Goal: Task Accomplishment & Management: Use online tool/utility

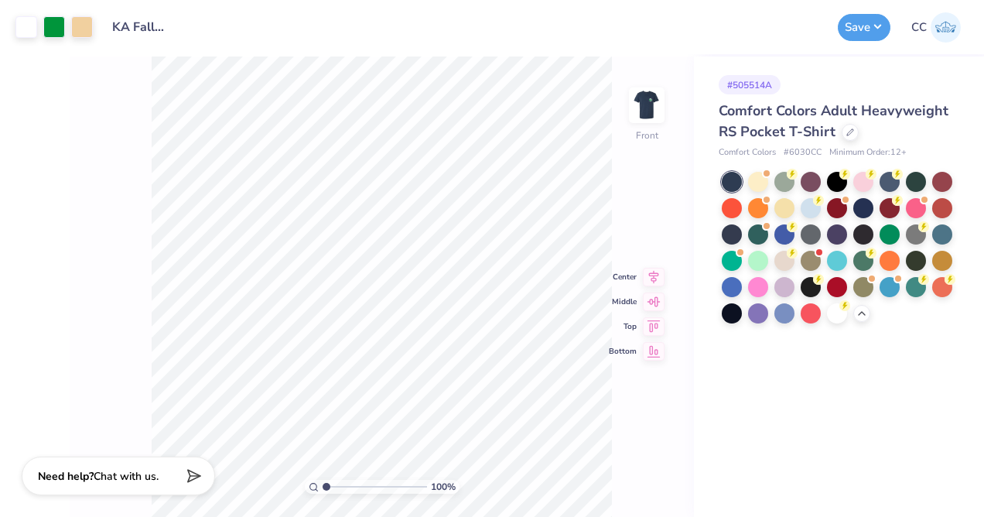
click at [126, 24] on input "KA Fall Rush Idea #3" at bounding box center [139, 27] width 76 height 31
click at [115, 169] on div "100 % Front Center Middle Top Bottom" at bounding box center [382, 286] width 624 height 460
click at [848, 133] on icon at bounding box center [850, 131] width 8 height 8
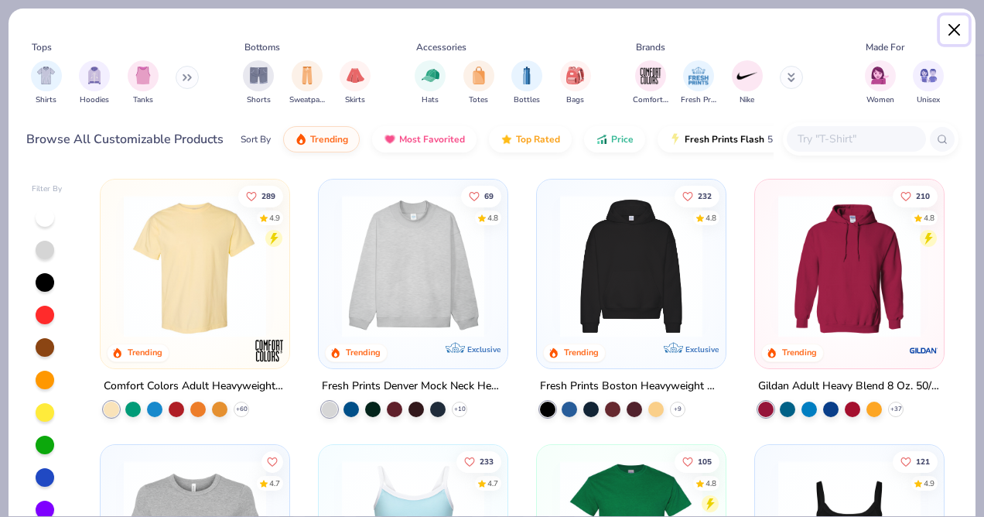
click at [952, 30] on button "Close" at bounding box center [954, 29] width 29 height 29
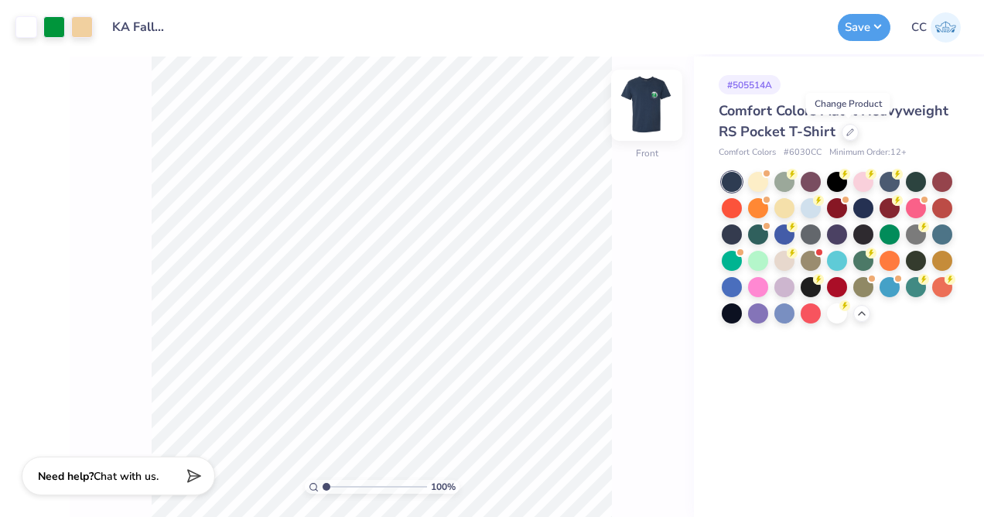
click at [656, 112] on img at bounding box center [647, 105] width 62 height 62
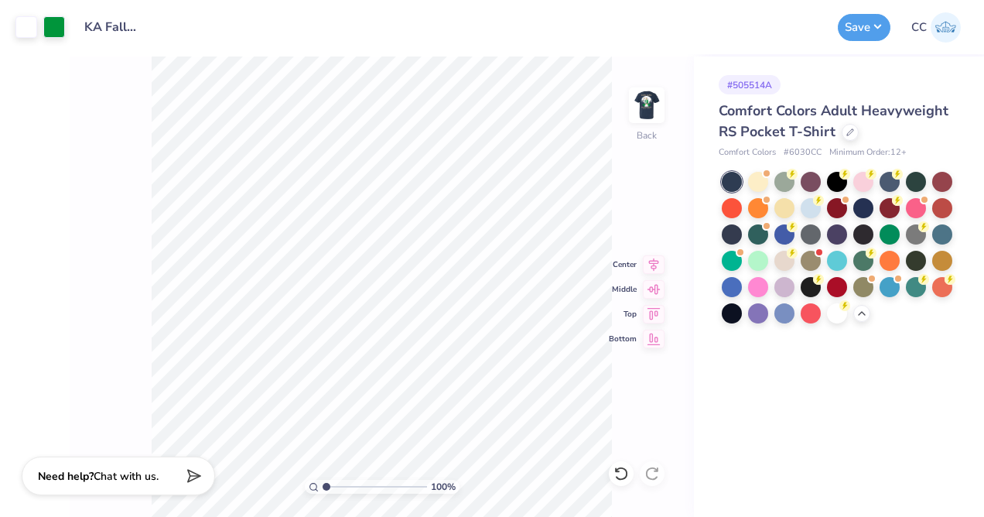
click at [69, 29] on div "Art colors Design Title KA Fall Rush Idea #3 Save CC" at bounding box center [492, 27] width 984 height 54
click at [60, 29] on div at bounding box center [54, 26] width 22 height 22
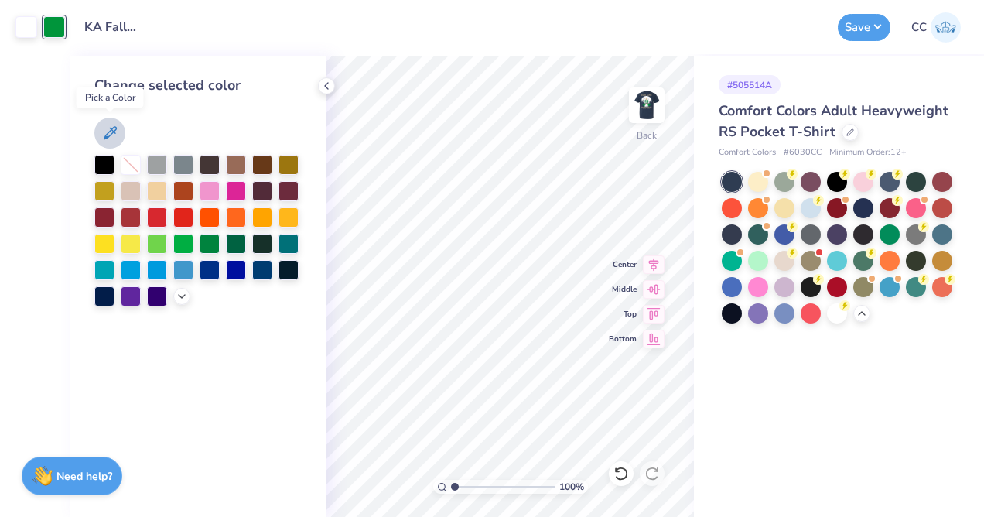
click at [104, 133] on icon at bounding box center [110, 133] width 19 height 19
click at [638, 107] on img at bounding box center [647, 105] width 62 height 62
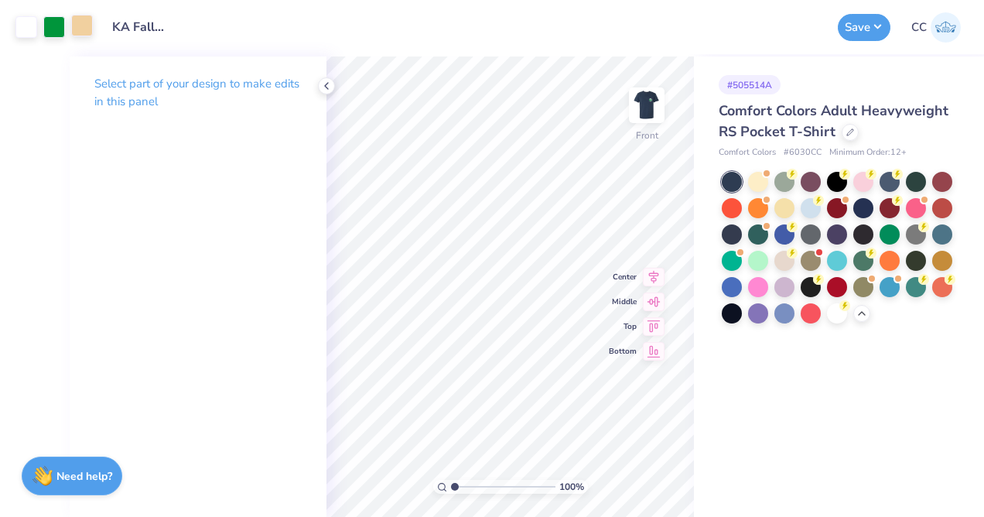
click at [80, 23] on div at bounding box center [82, 26] width 22 height 22
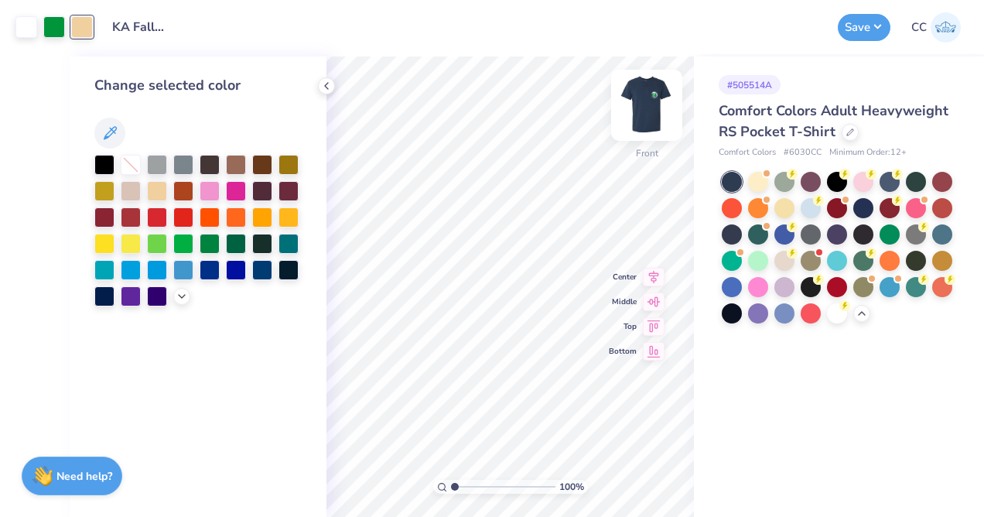
click at [643, 106] on img at bounding box center [647, 105] width 62 height 62
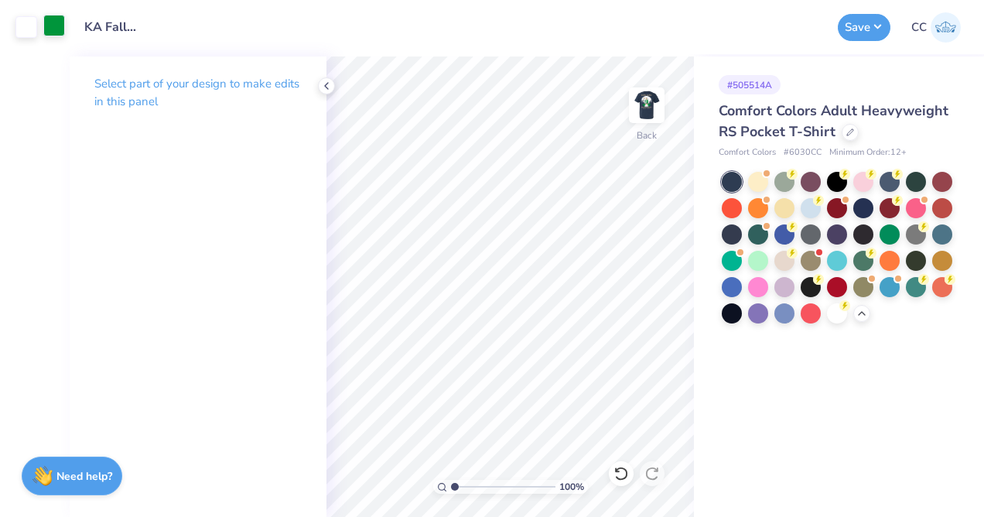
click at [61, 30] on div at bounding box center [54, 26] width 22 height 22
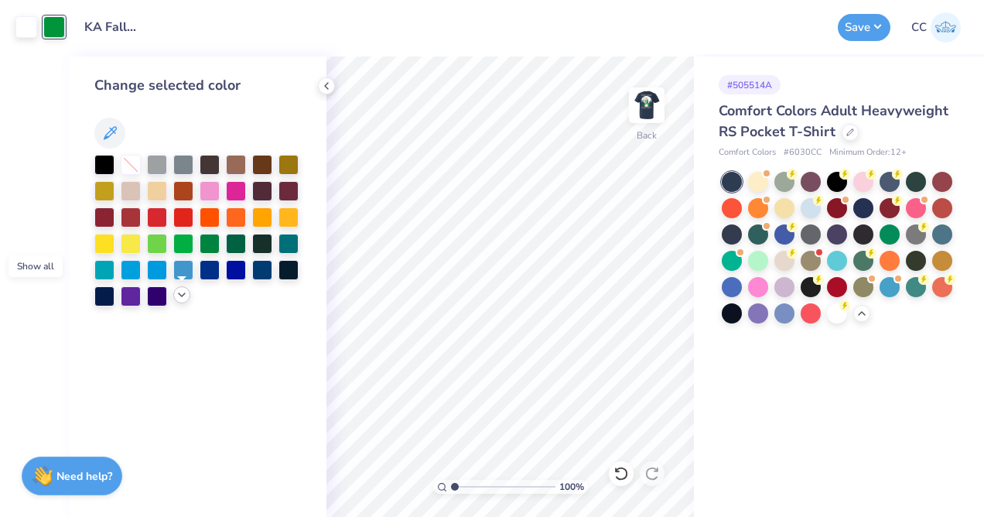
click at [180, 297] on icon at bounding box center [182, 295] width 12 height 12
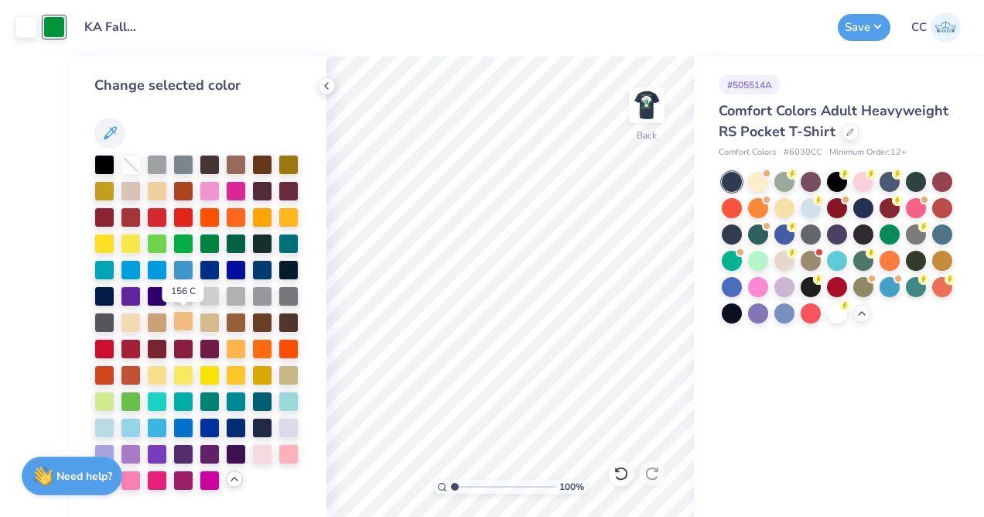
click at [190, 323] on div at bounding box center [183, 321] width 20 height 20
click at [621, 476] on icon at bounding box center [620, 473] width 15 height 15
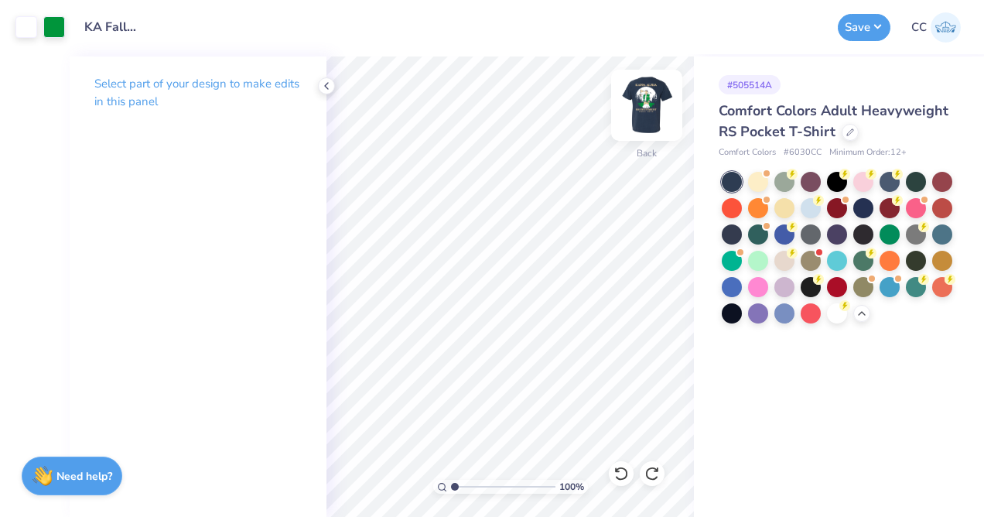
click at [651, 102] on img at bounding box center [647, 105] width 62 height 62
click at [651, 102] on img at bounding box center [646, 105] width 31 height 31
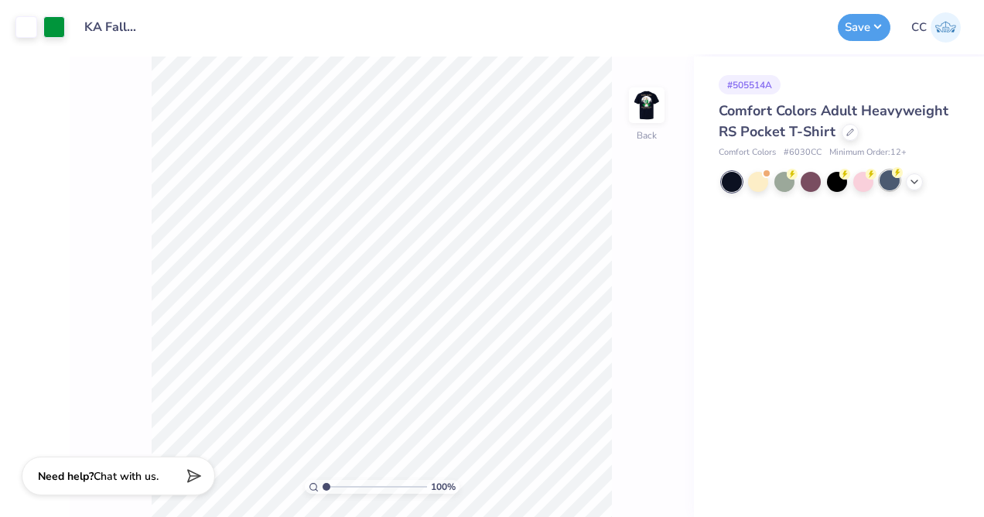
click at [899, 183] on div at bounding box center [890, 180] width 20 height 20
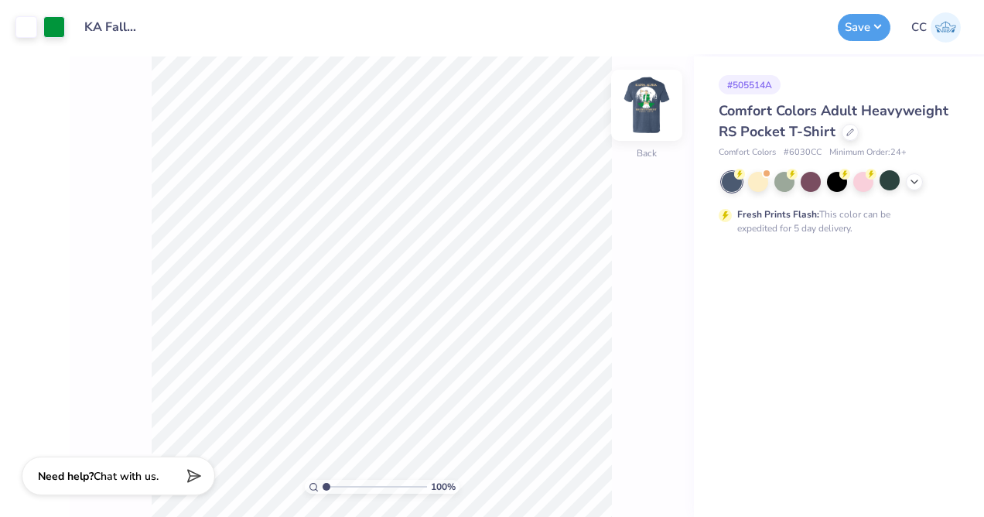
click at [640, 96] on img at bounding box center [647, 105] width 62 height 62
click at [641, 96] on img at bounding box center [647, 105] width 62 height 62
click at [912, 179] on icon at bounding box center [914, 180] width 12 height 12
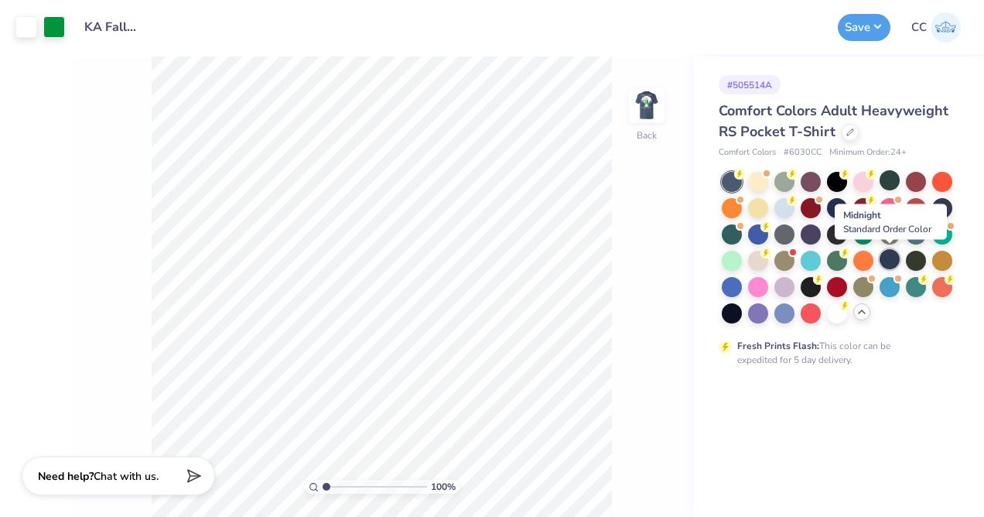
click at [888, 264] on div at bounding box center [890, 259] width 20 height 20
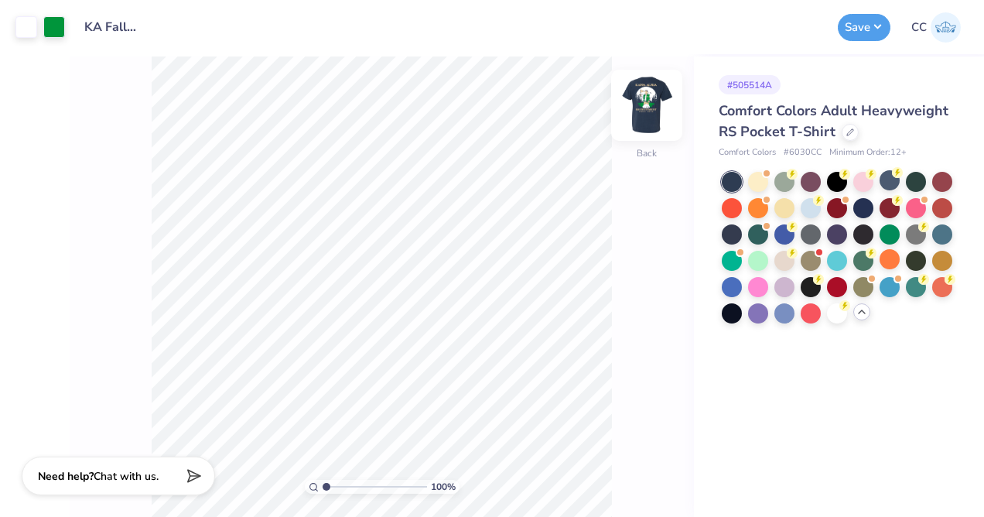
click at [660, 117] on img at bounding box center [647, 105] width 62 height 62
click at [650, 114] on img at bounding box center [647, 105] width 62 height 62
click at [859, 22] on button "Save" at bounding box center [864, 25] width 53 height 27
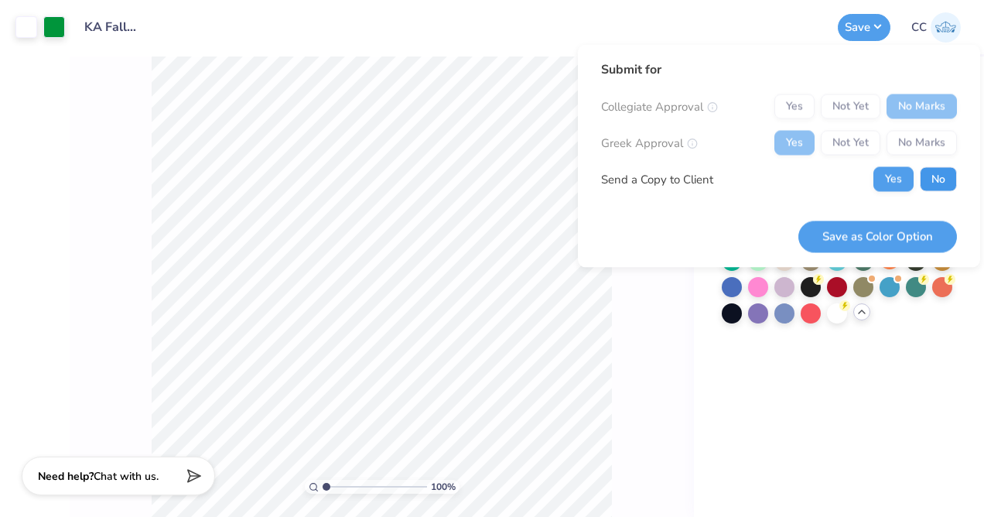
click at [949, 168] on button "No" at bounding box center [938, 179] width 37 height 25
click at [877, 233] on button "Save as Color Option" at bounding box center [877, 236] width 159 height 32
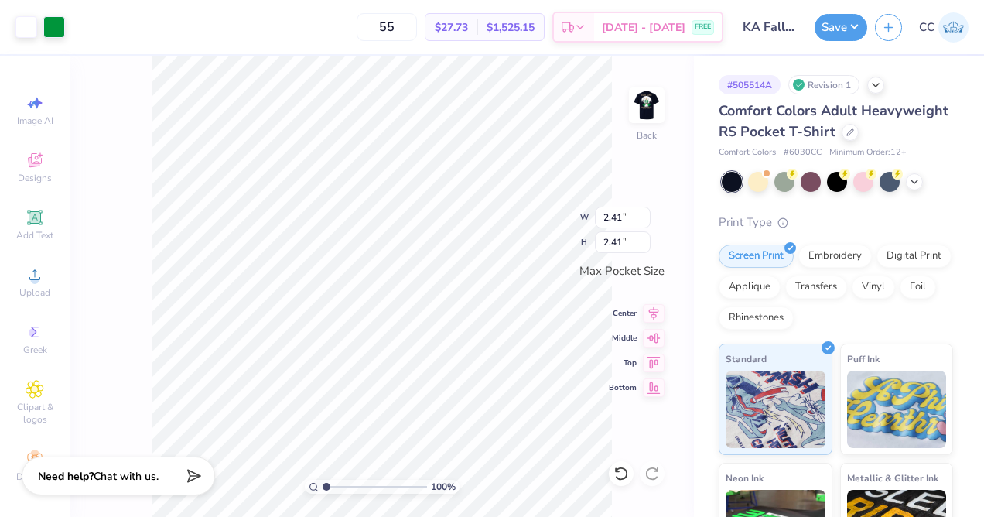
type input "2.41"
click at [923, 185] on div at bounding box center [837, 182] width 231 height 20
click at [917, 183] on icon at bounding box center [914, 180] width 12 height 12
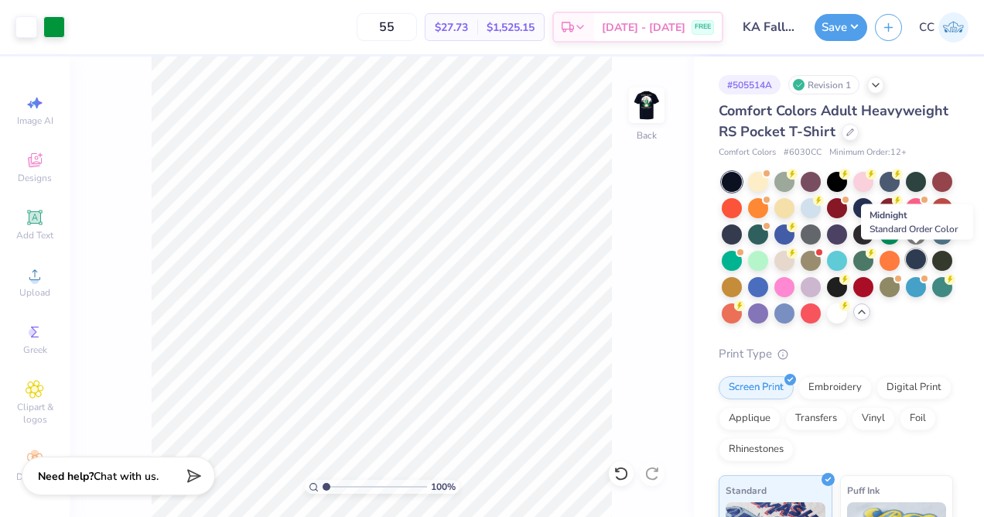
click at [917, 264] on div at bounding box center [916, 259] width 20 height 20
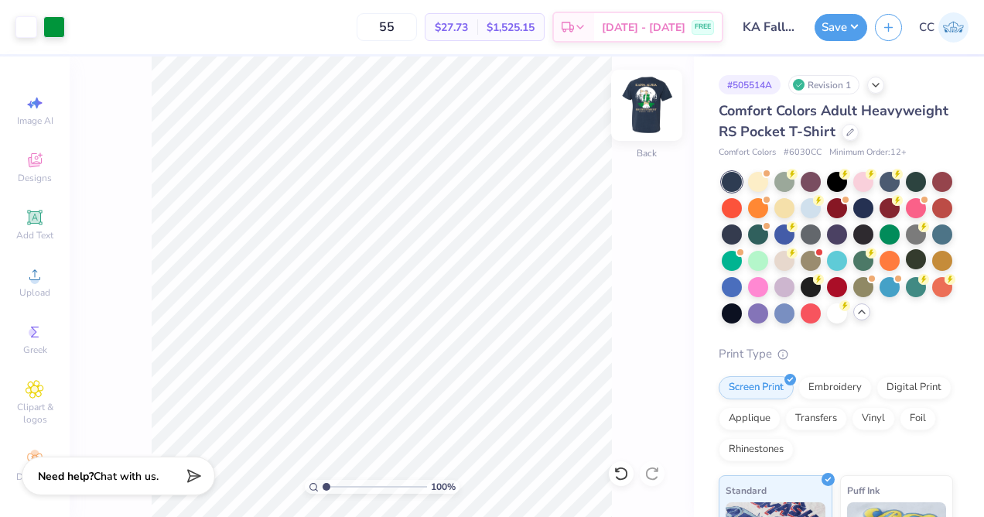
click at [653, 104] on img at bounding box center [647, 105] width 62 height 62
click at [653, 118] on img at bounding box center [647, 105] width 62 height 62
type input "2.56"
type input "2.20"
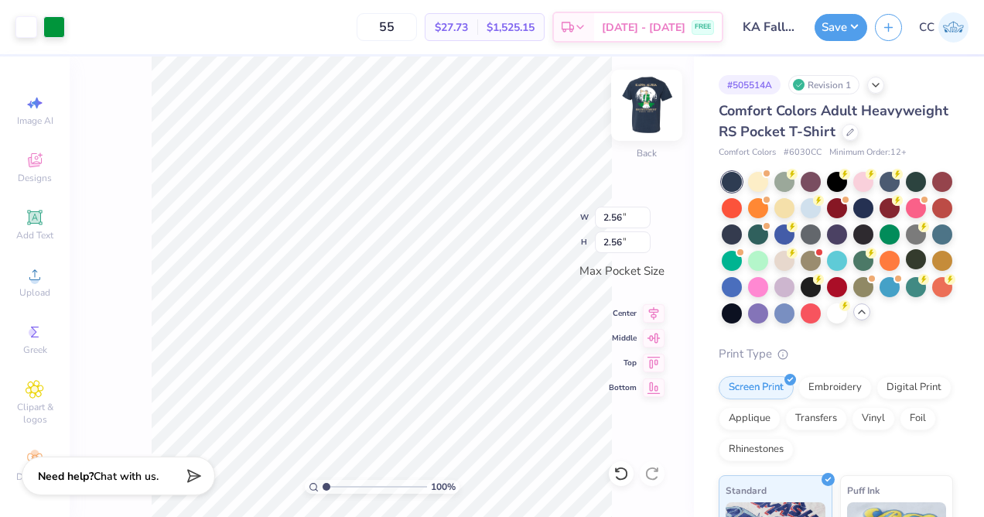
type input "2.20"
type input "2.44"
type input "2.70"
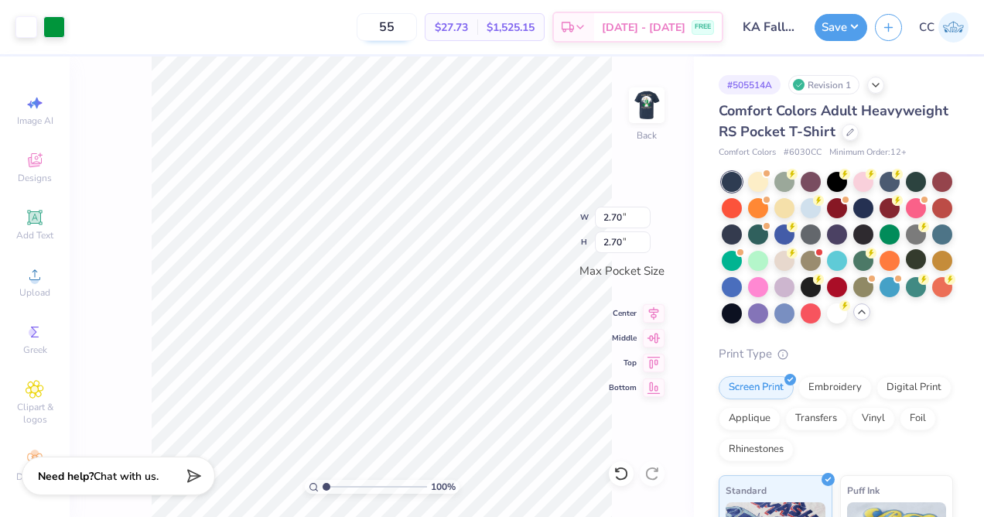
type input "2.02"
type input "2.32"
type input "2.12"
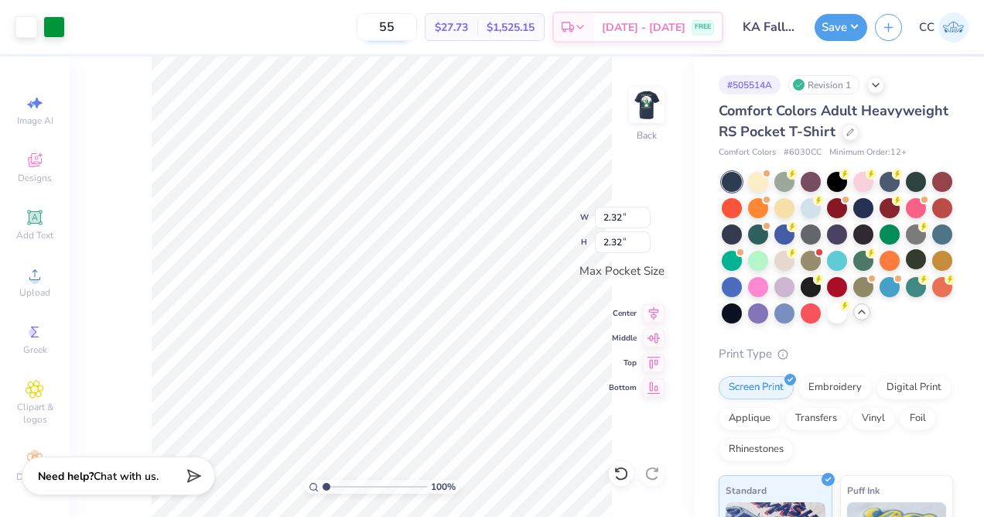
type input "2.12"
type input "2.38"
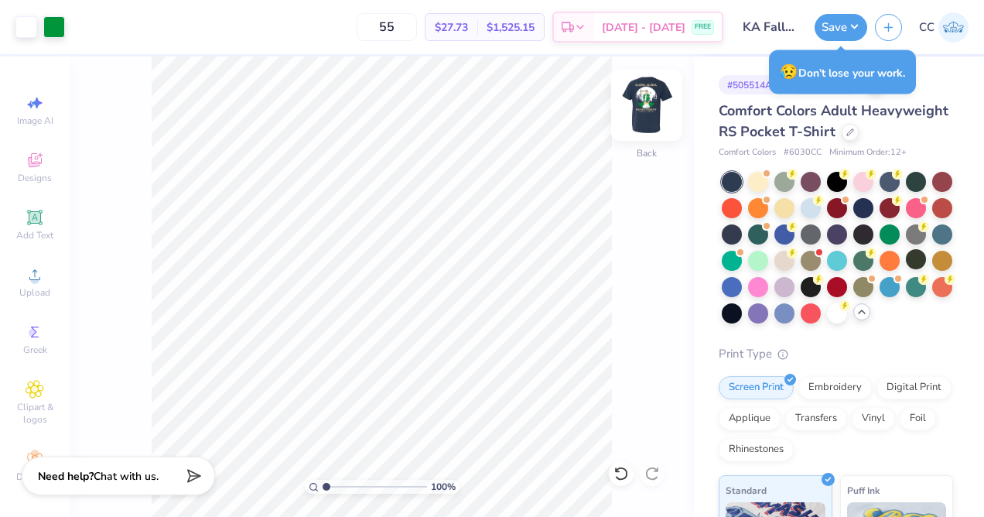
click at [642, 106] on img at bounding box center [647, 105] width 62 height 62
click at [642, 106] on img at bounding box center [646, 105] width 31 height 31
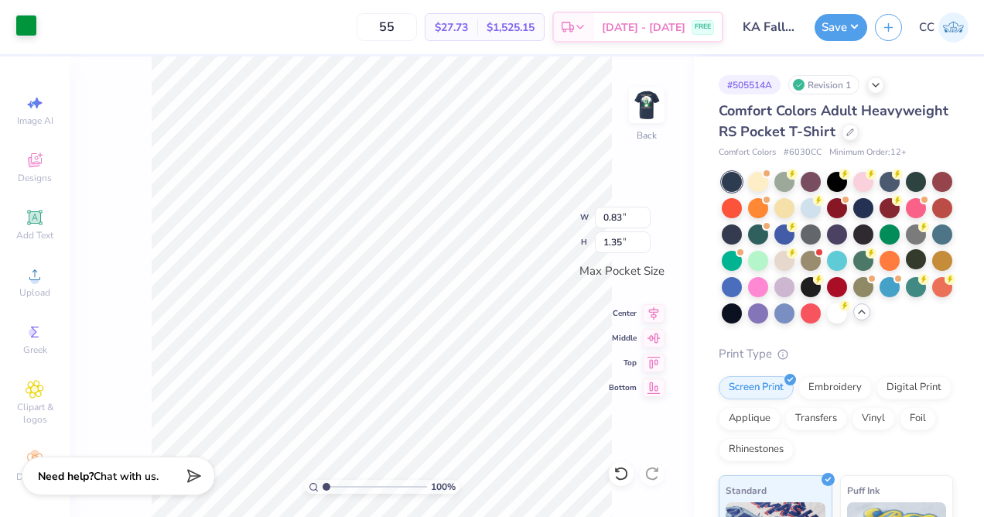
click at [26, 29] on div at bounding box center [26, 26] width 22 height 22
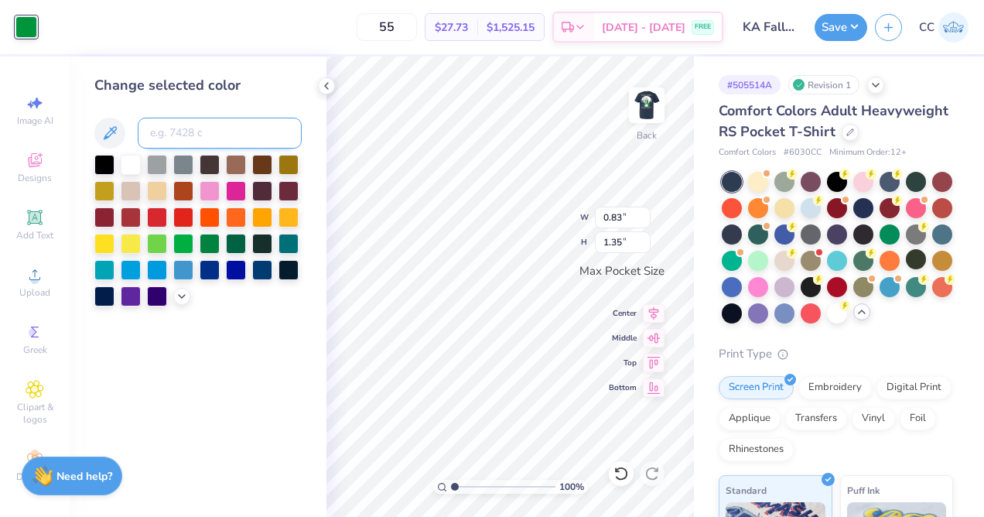
click at [193, 133] on input at bounding box center [220, 133] width 164 height 31
type input "155"
type input "0.81"
type input "1.32"
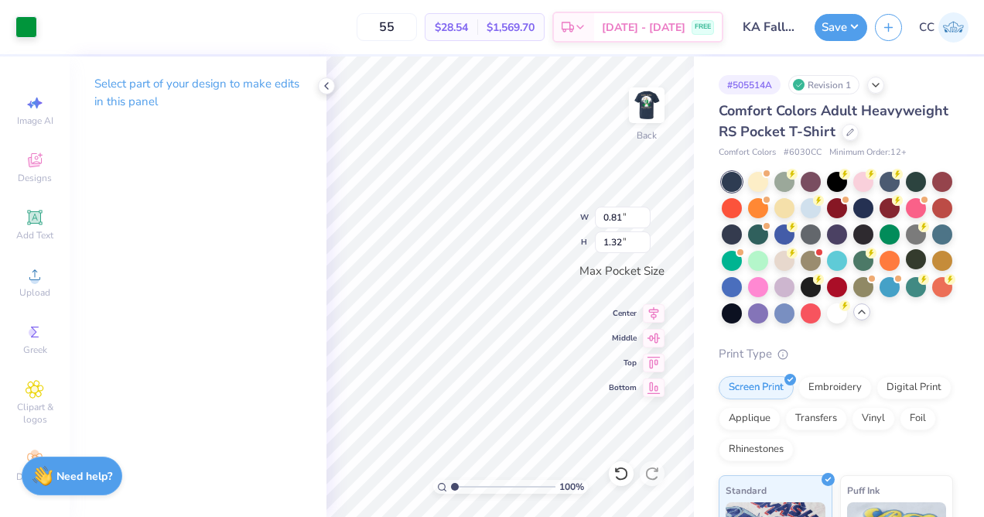
click at [234, 81] on p "Select part of your design to make edits in this panel" at bounding box center [197, 93] width 207 height 36
type input "0.07"
type input "0.17"
type input "1.70"
type input "1.41"
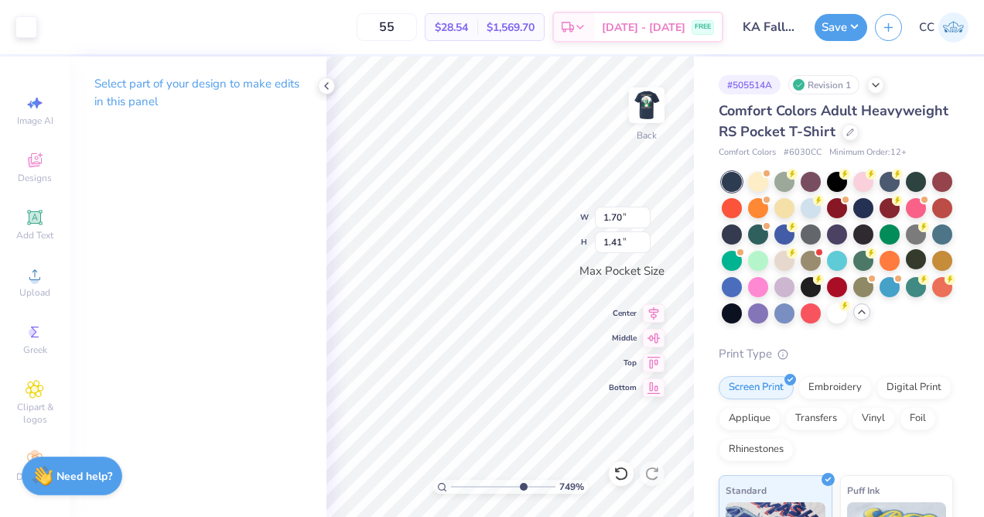
drag, startPoint x: 453, startPoint y: 489, endPoint x: 520, endPoint y: 480, distance: 67.2
type input "7.43"
click at [521, 480] on input "range" at bounding box center [503, 487] width 104 height 14
type input "0.81"
type input "1.32"
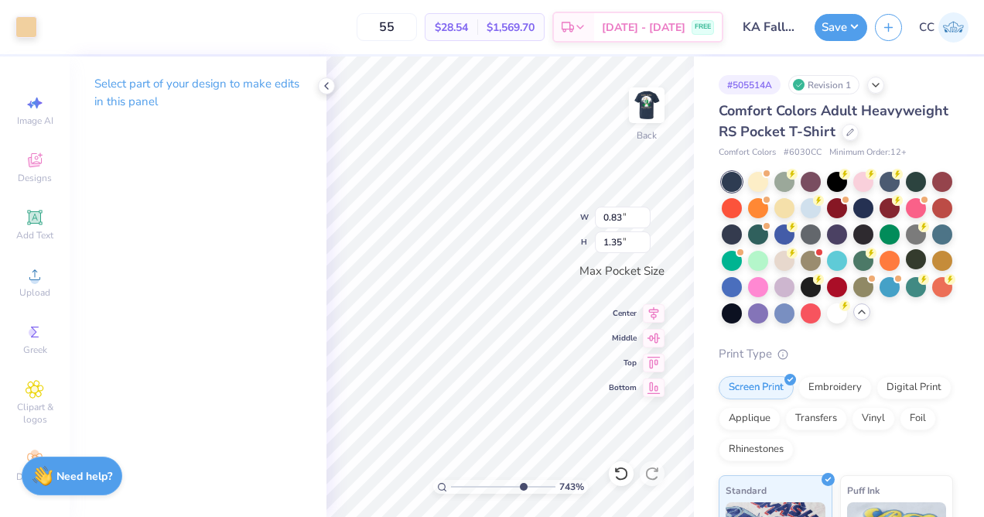
type input "0.83"
type input "1.35"
type input "0.81"
type input "1.32"
type input "0.83"
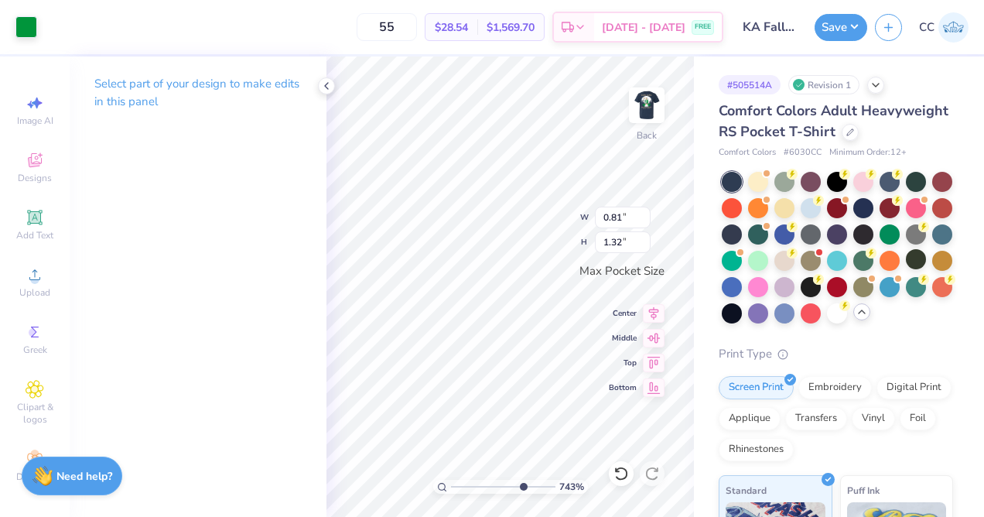
type input "1.35"
type input "0.81"
type input "1.32"
click at [45, 171] on div "Designs" at bounding box center [35, 168] width 54 height 46
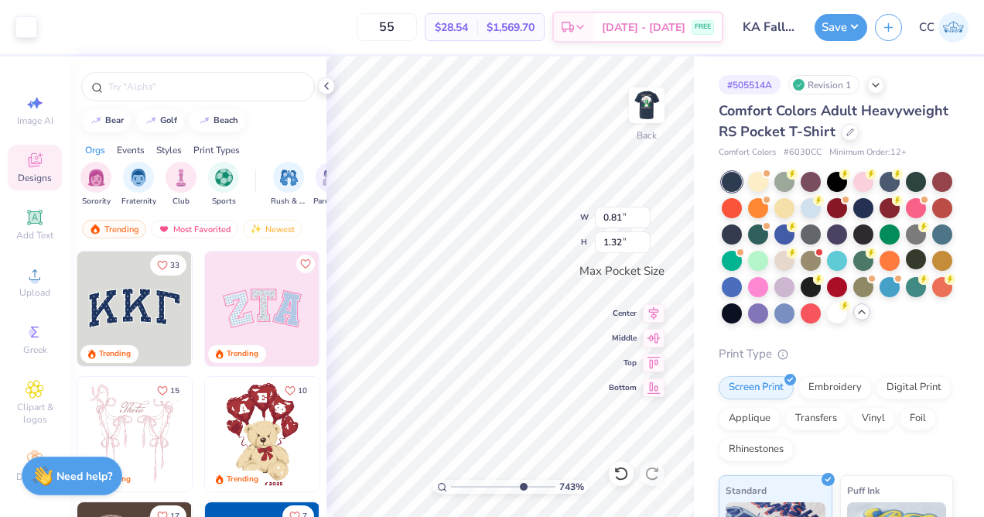
type input "0.11"
type input "0.72"
type input "0.83"
type input "1.35"
type input "0.81"
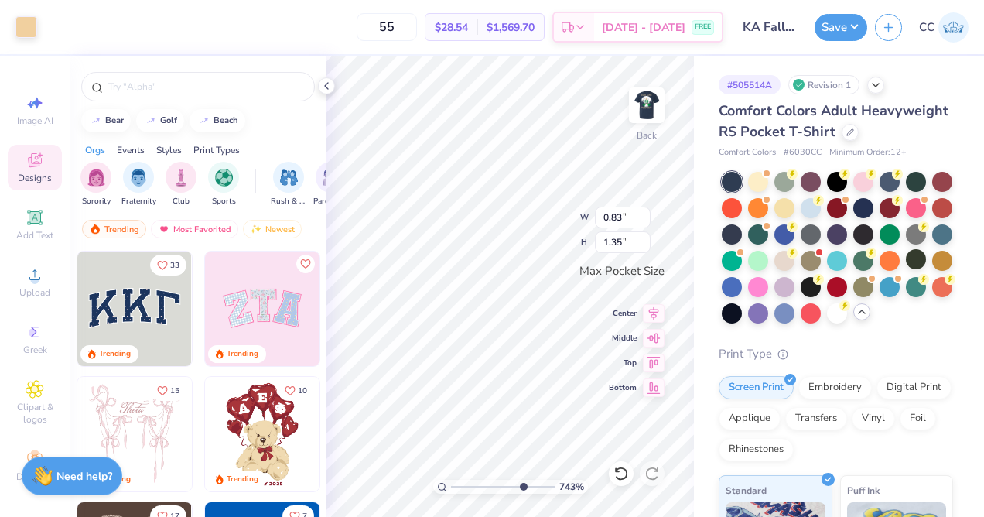
type input "1.32"
click at [32, 34] on div at bounding box center [26, 26] width 22 height 22
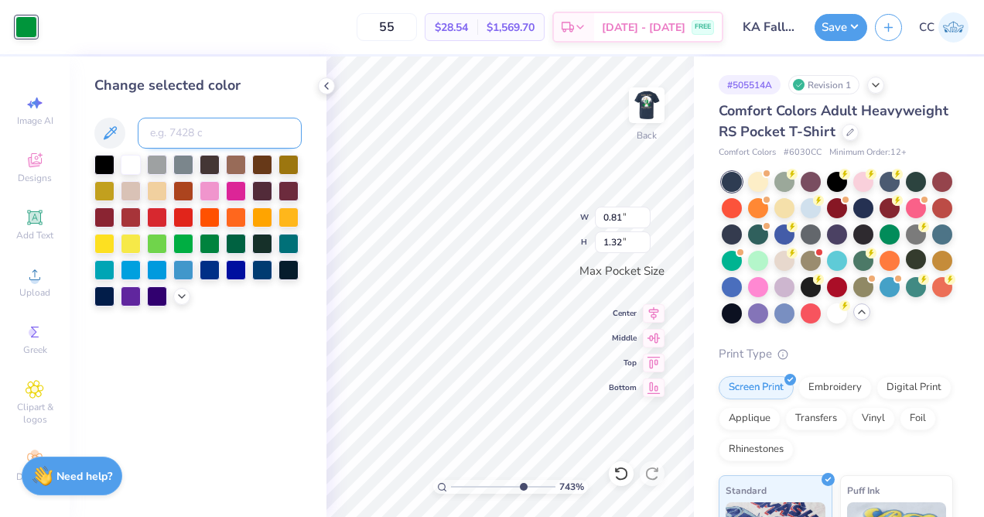
click at [275, 141] on input at bounding box center [220, 133] width 164 height 31
type input "155"
drag, startPoint x: 524, startPoint y: 486, endPoint x: 449, endPoint y: 478, distance: 75.4
type input "1"
click at [451, 480] on input "range" at bounding box center [503, 487] width 104 height 14
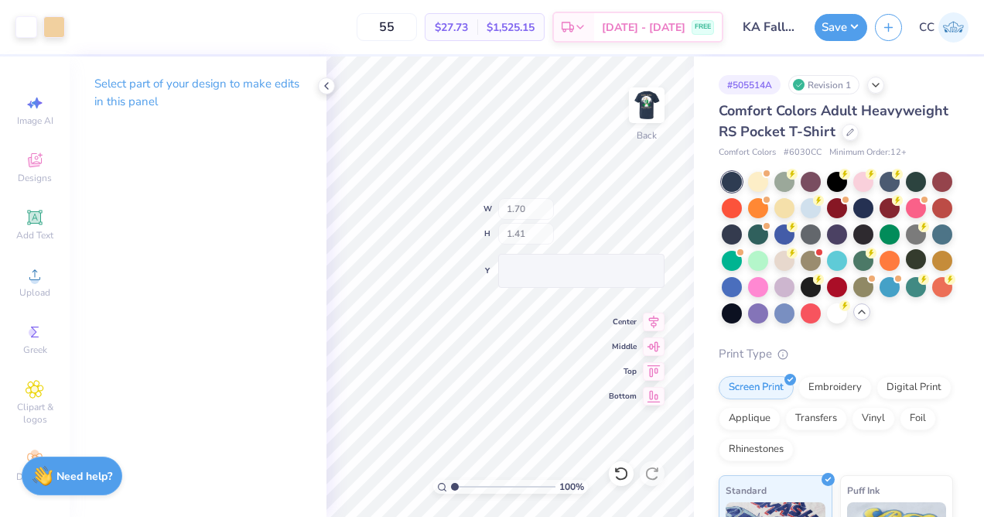
click at [559, 214] on div "100 % Back W 1.70 H 1.41 Y Center Middle Top Bottom" at bounding box center [509, 286] width 367 height 460
type input "2.02"
type input "1.87"
type input "0.83"
type input "1.35"
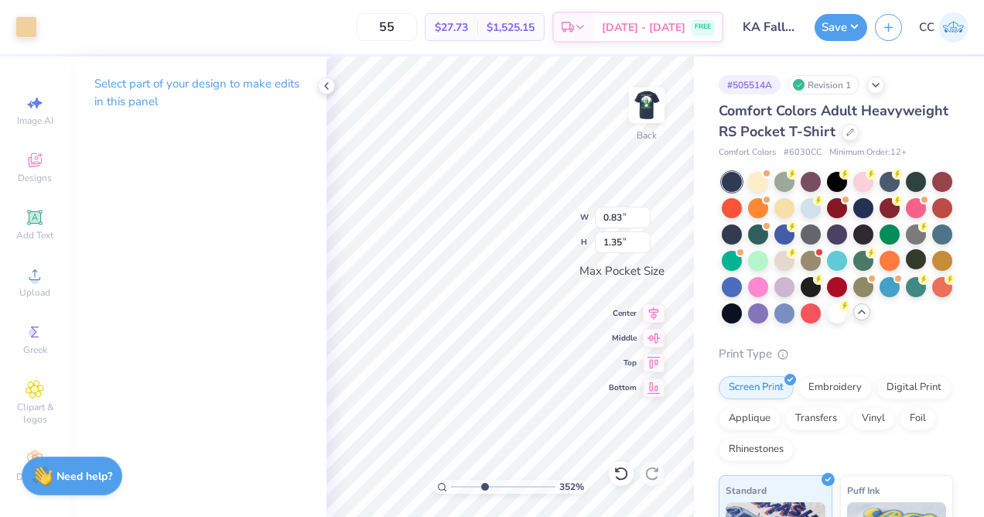
drag, startPoint x: 460, startPoint y: 483, endPoint x: 483, endPoint y: 486, distance: 23.3
type input "3.82"
click at [483, 486] on input "range" at bounding box center [503, 487] width 104 height 14
type input "0.81"
type input "1.32"
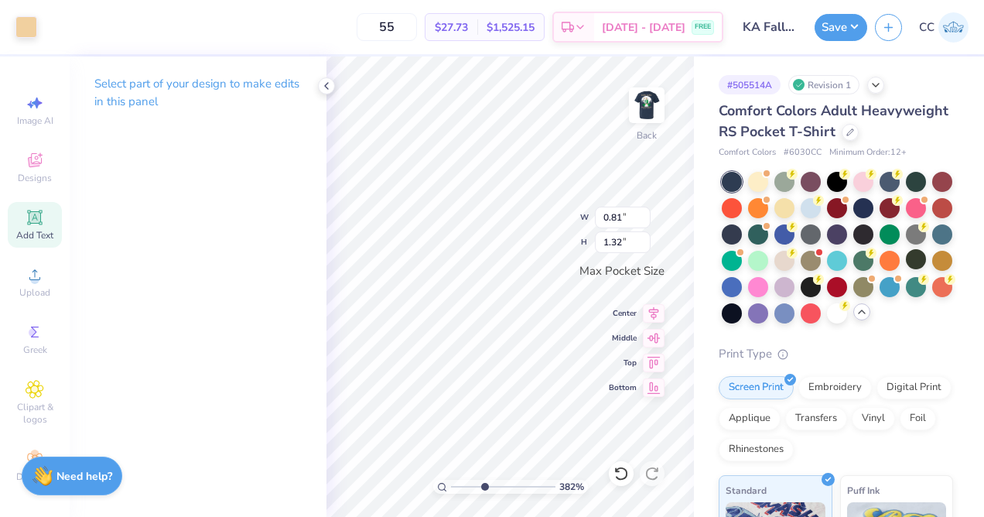
click at [42, 216] on icon at bounding box center [35, 217] width 19 height 19
type input "3.50"
type input "1.01"
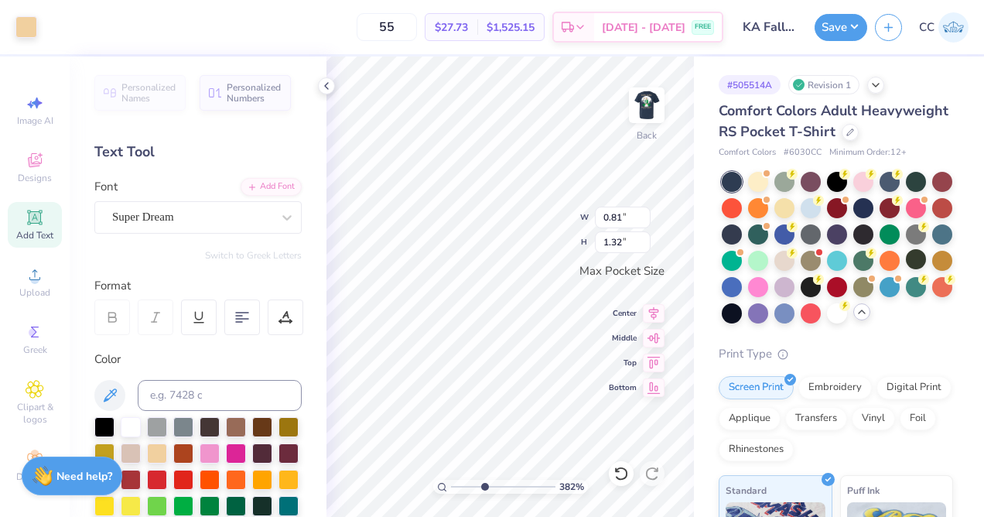
type input "0.83"
type input "1.35"
type input "0.81"
type input "1.32"
drag, startPoint x: 487, startPoint y: 488, endPoint x: 460, endPoint y: 486, distance: 27.2
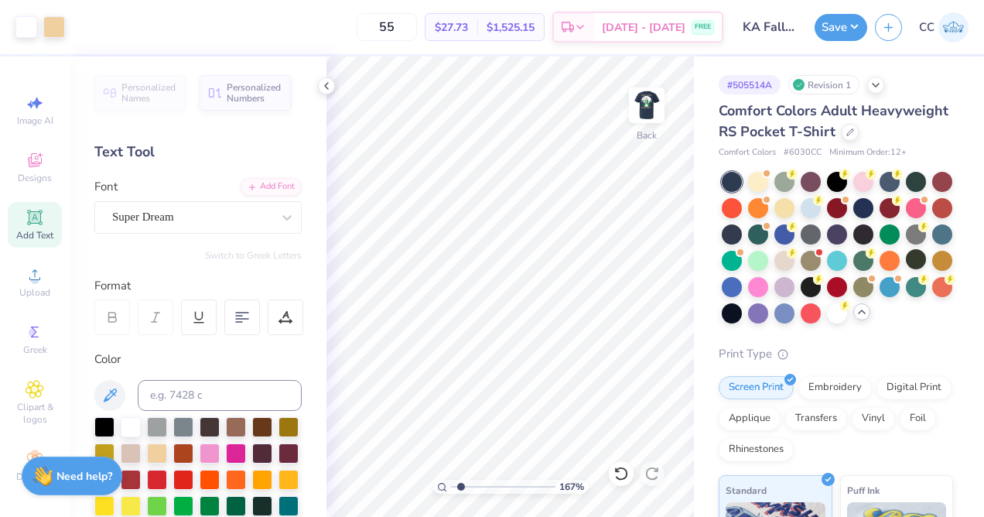
click at [460, 486] on input "range" at bounding box center [503, 487] width 104 height 14
type input "1"
drag, startPoint x: 462, startPoint y: 487, endPoint x: 452, endPoint y: 486, distance: 10.1
click at [452, 486] on input "range" at bounding box center [503, 487] width 104 height 14
type input "0.20"
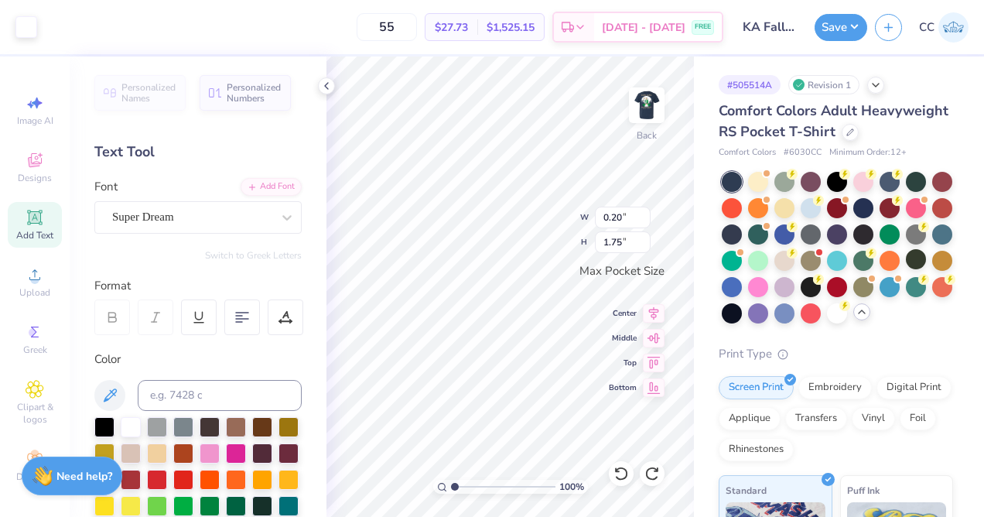
type input "0.12"
